Goal: Information Seeking & Learning: Learn about a topic

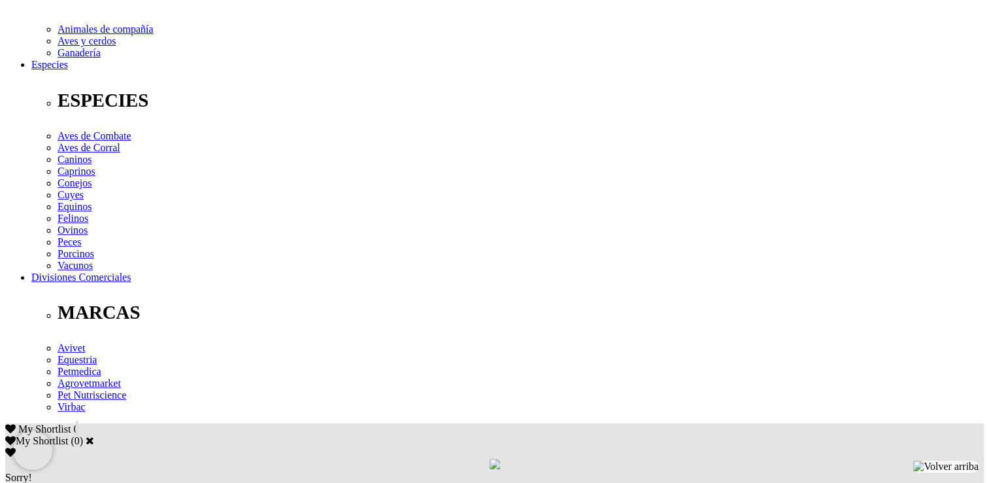
scroll to position [464, 0]
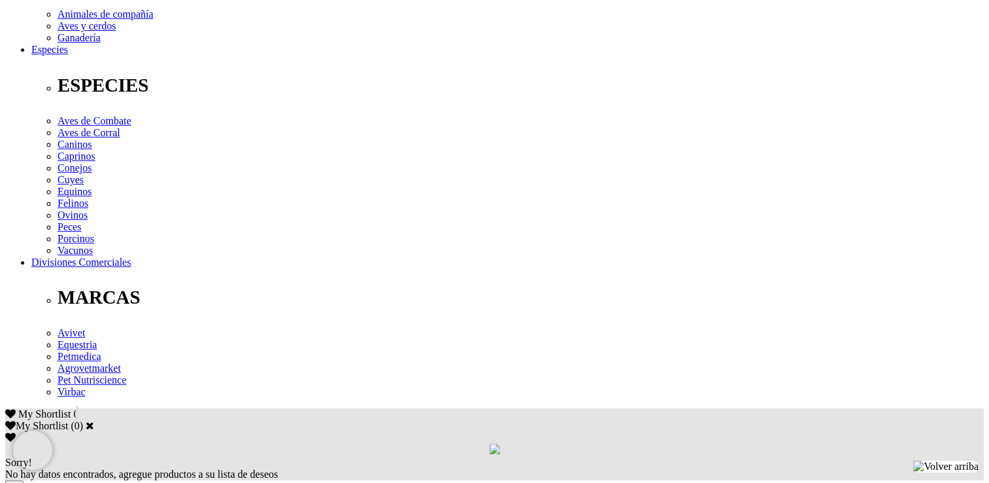
drag, startPoint x: 987, startPoint y: 194, endPoint x: 968, endPoint y: 171, distance: 29.7
drag, startPoint x: 968, startPoint y: 171, endPoint x: 886, endPoint y: 166, distance: 81.9
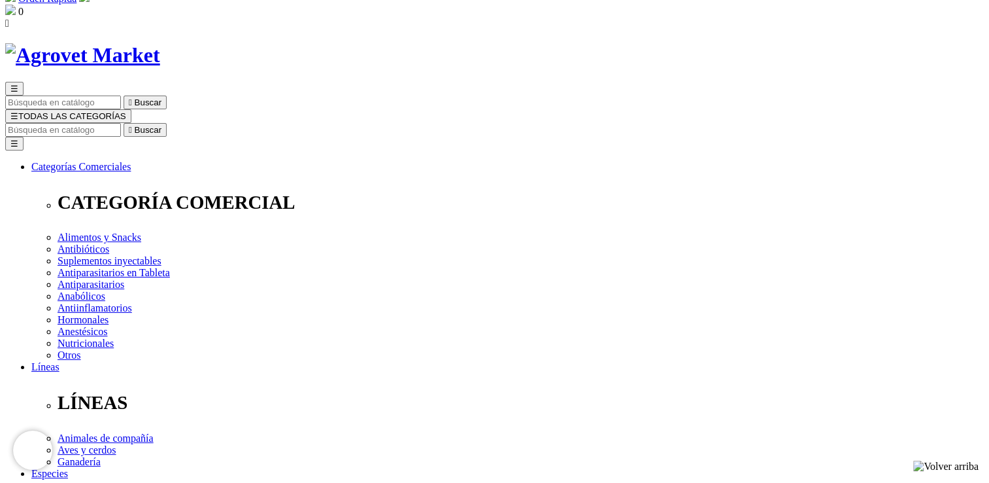
scroll to position [29, 0]
